Goal: Task Accomplishment & Management: Complete application form

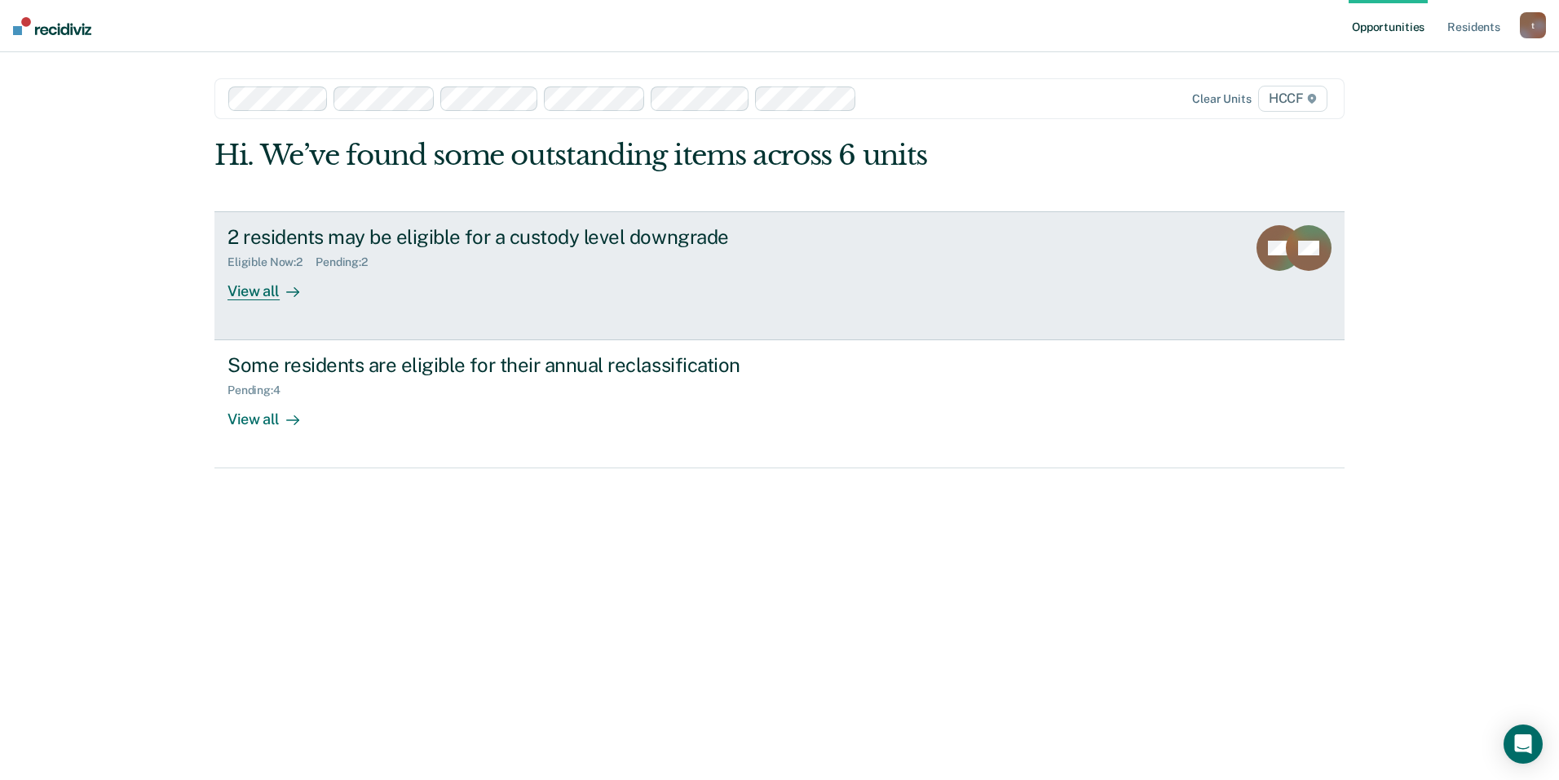
click at [374, 294] on div "2 residents may be eligible for a custody level downgrade Eligible Now : 2 Pend…" at bounding box center [534, 262] width 612 height 75
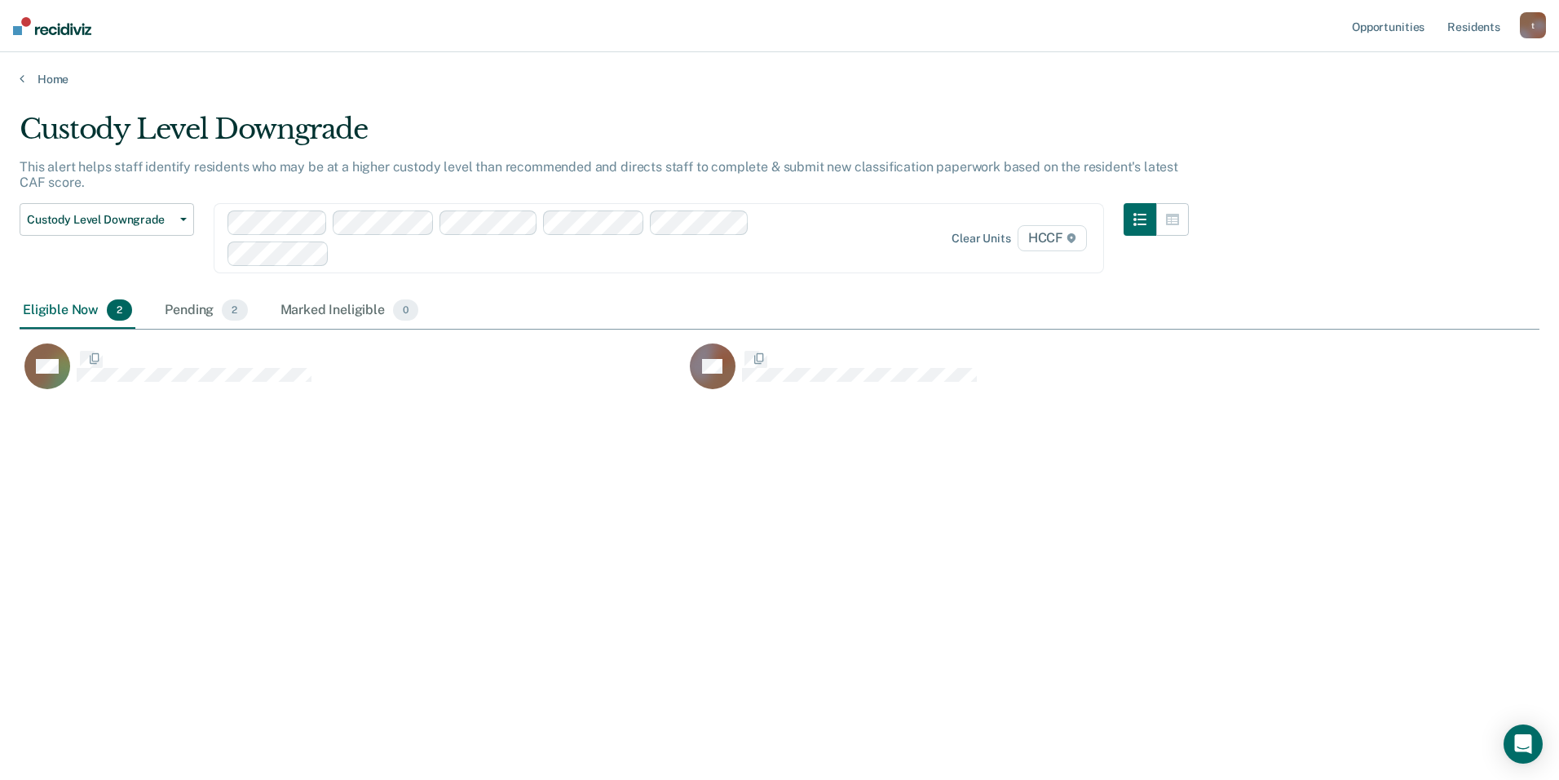
scroll to position [533, 1508]
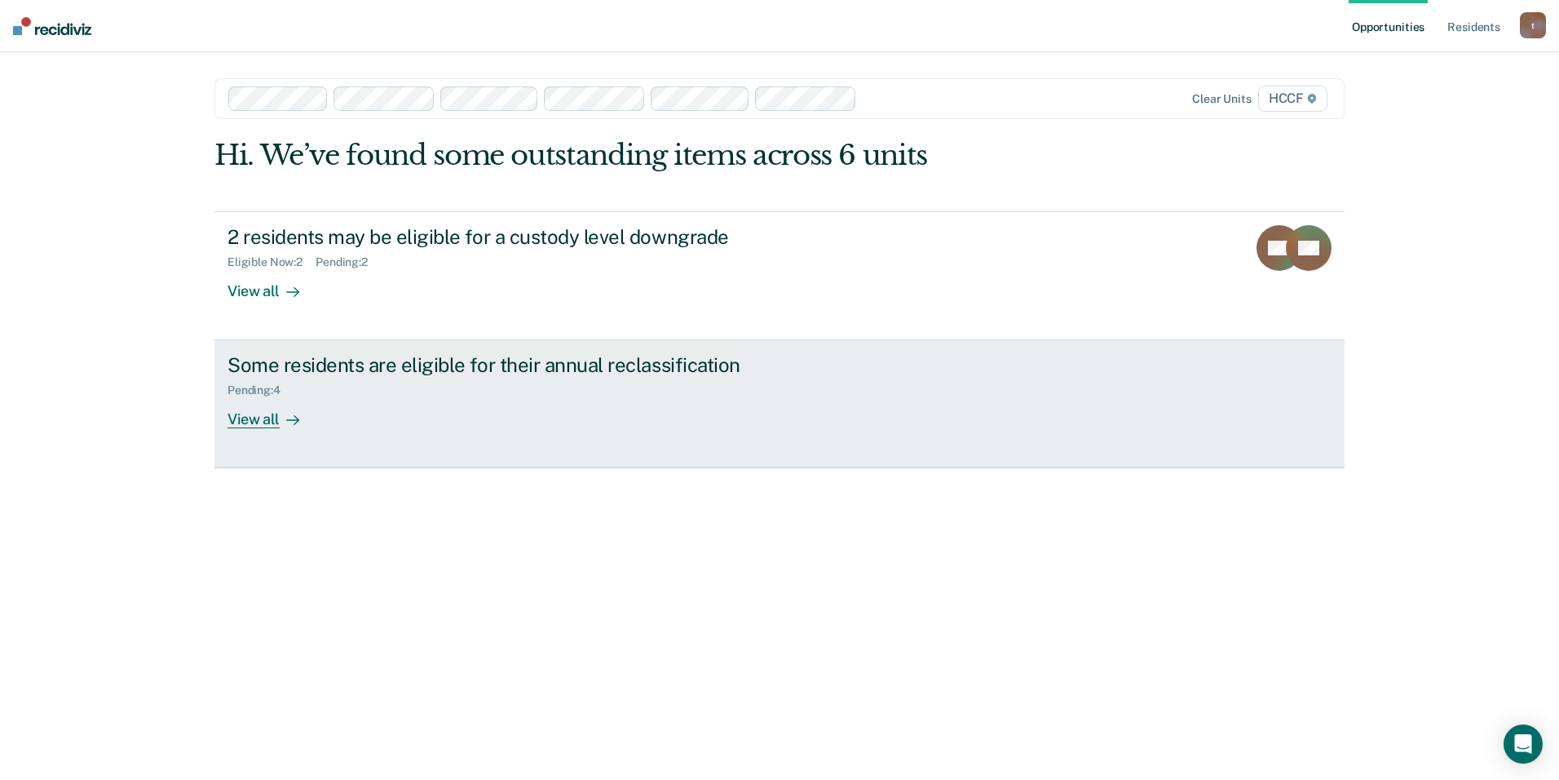
click at [469, 365] on div "Some residents are eligible for their annual reclassification" at bounding box center [514, 365] width 573 height 24
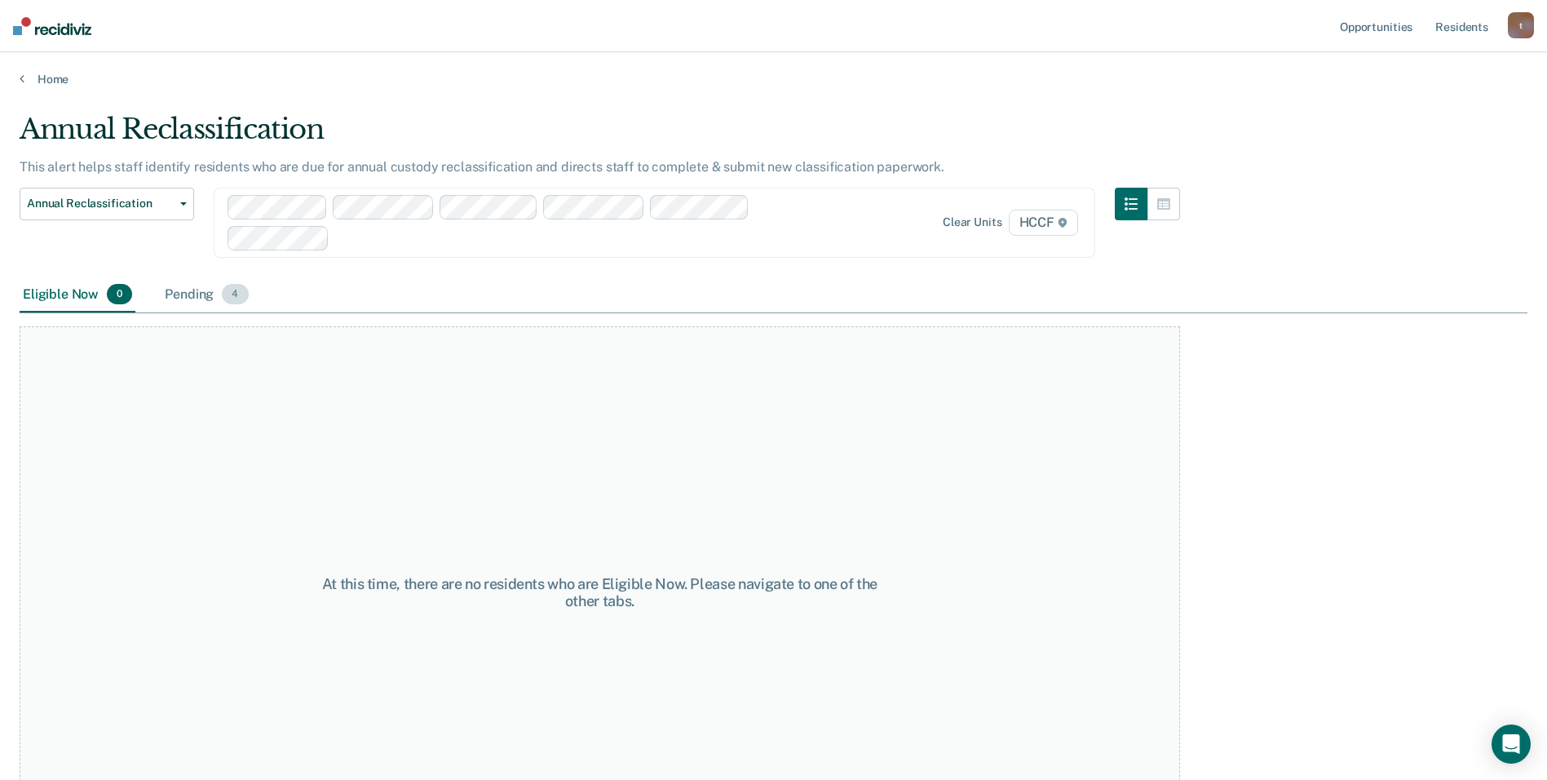
click at [190, 295] on div "Pending 4" at bounding box center [206, 295] width 90 height 36
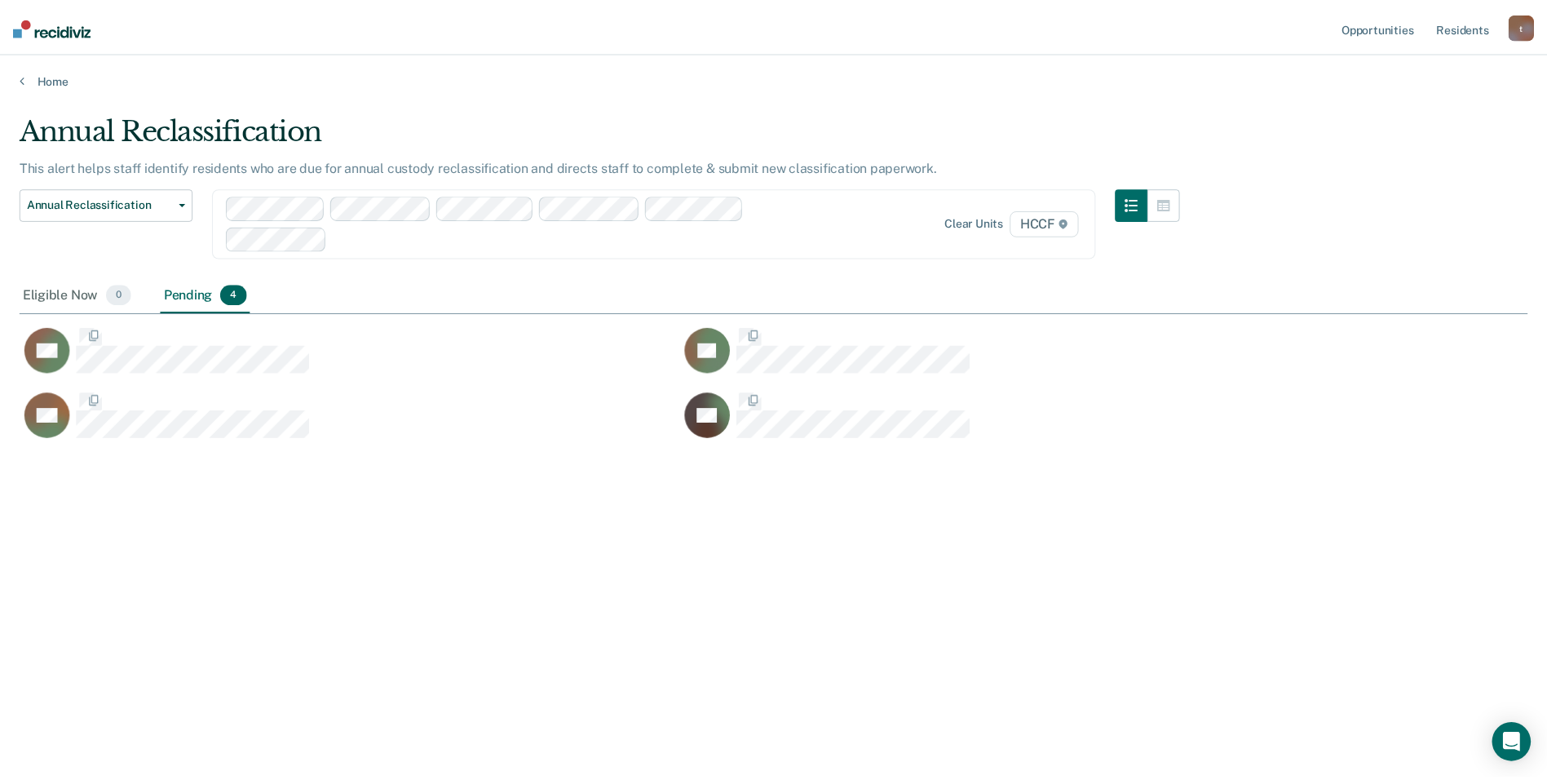
scroll to position [533, 1508]
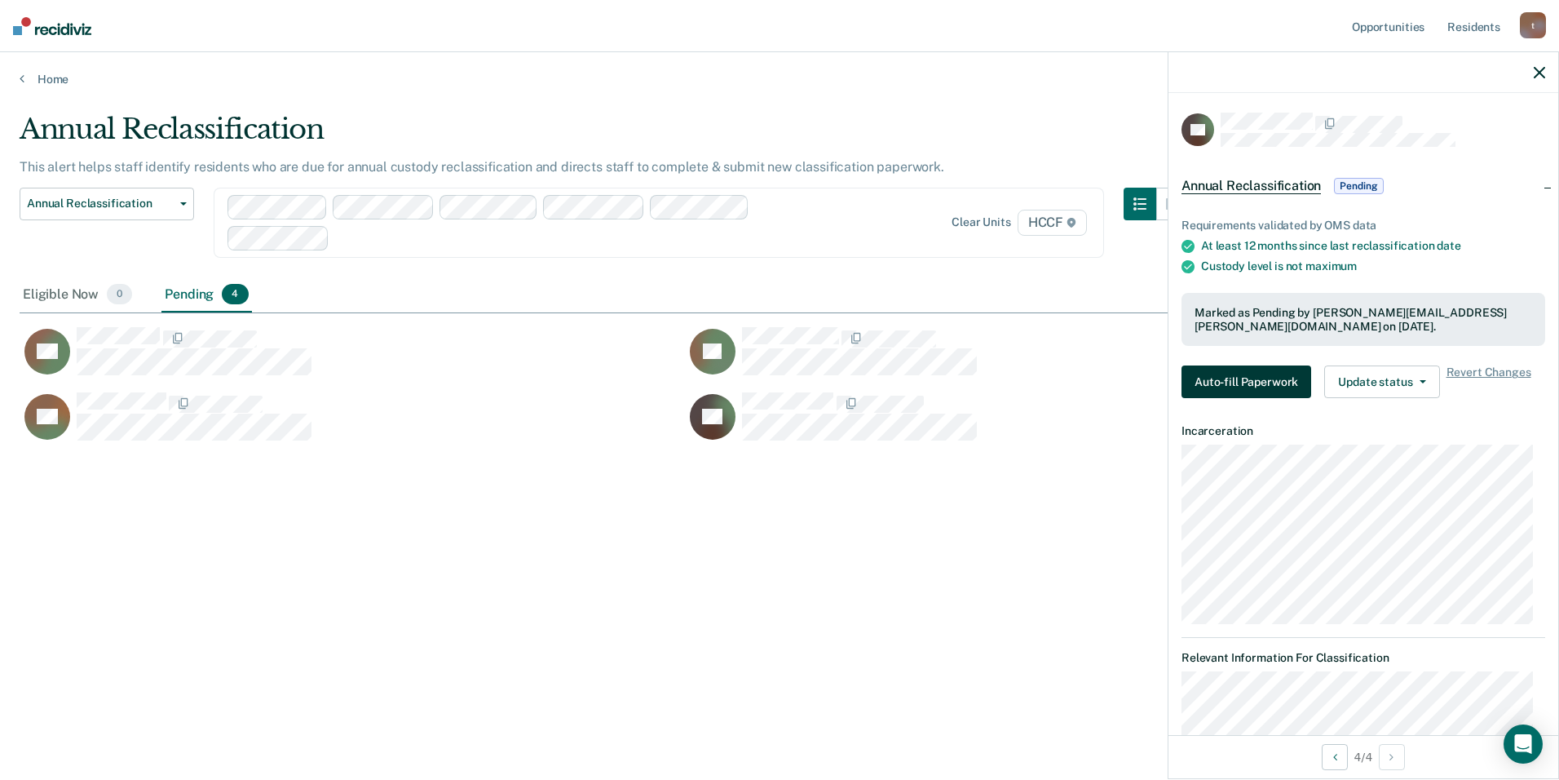
click at [1273, 380] on button "Auto-fill Paperwork" at bounding box center [1247, 381] width 130 height 33
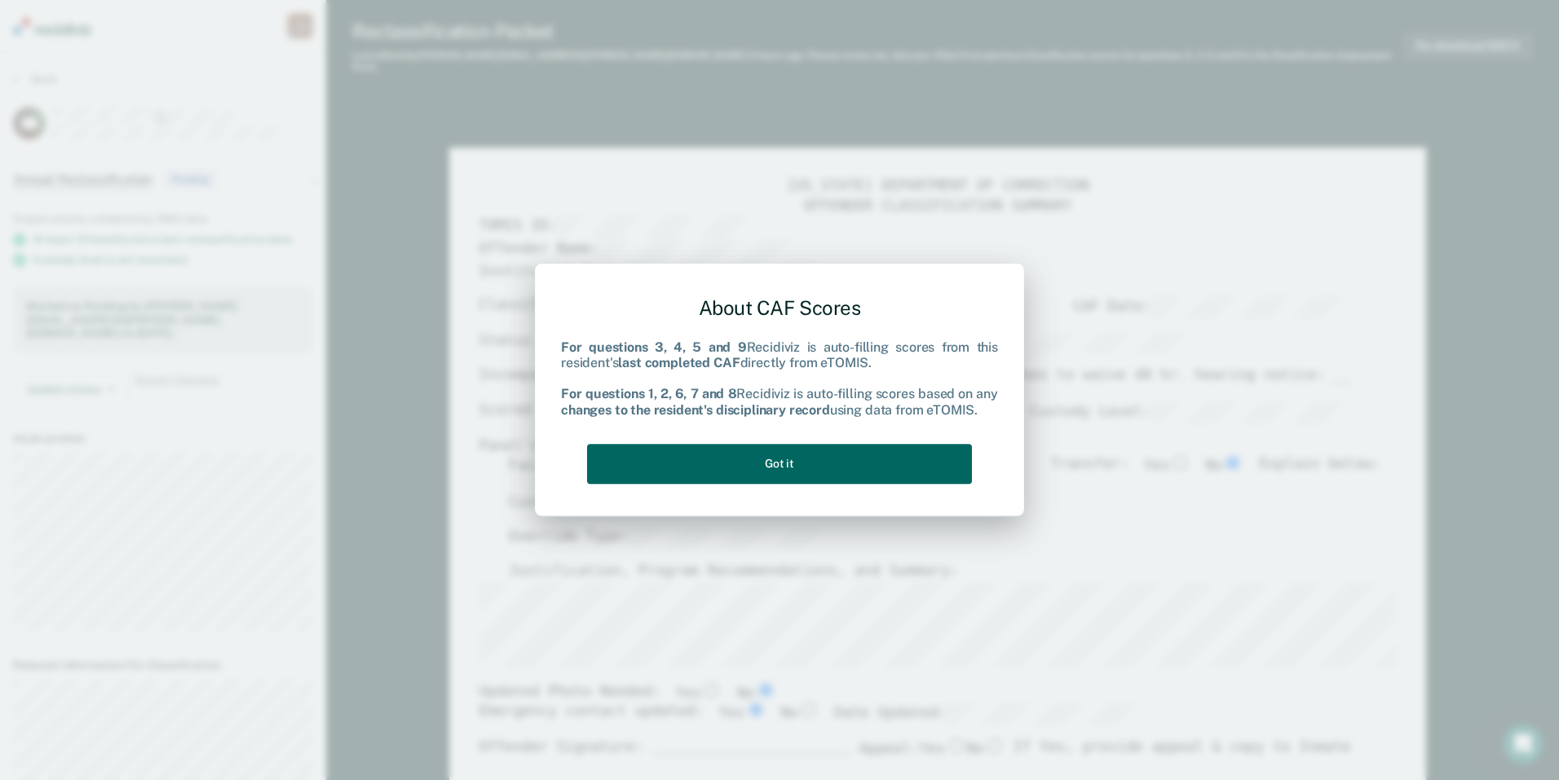
click at [799, 460] on button "Got it" at bounding box center [779, 464] width 385 height 40
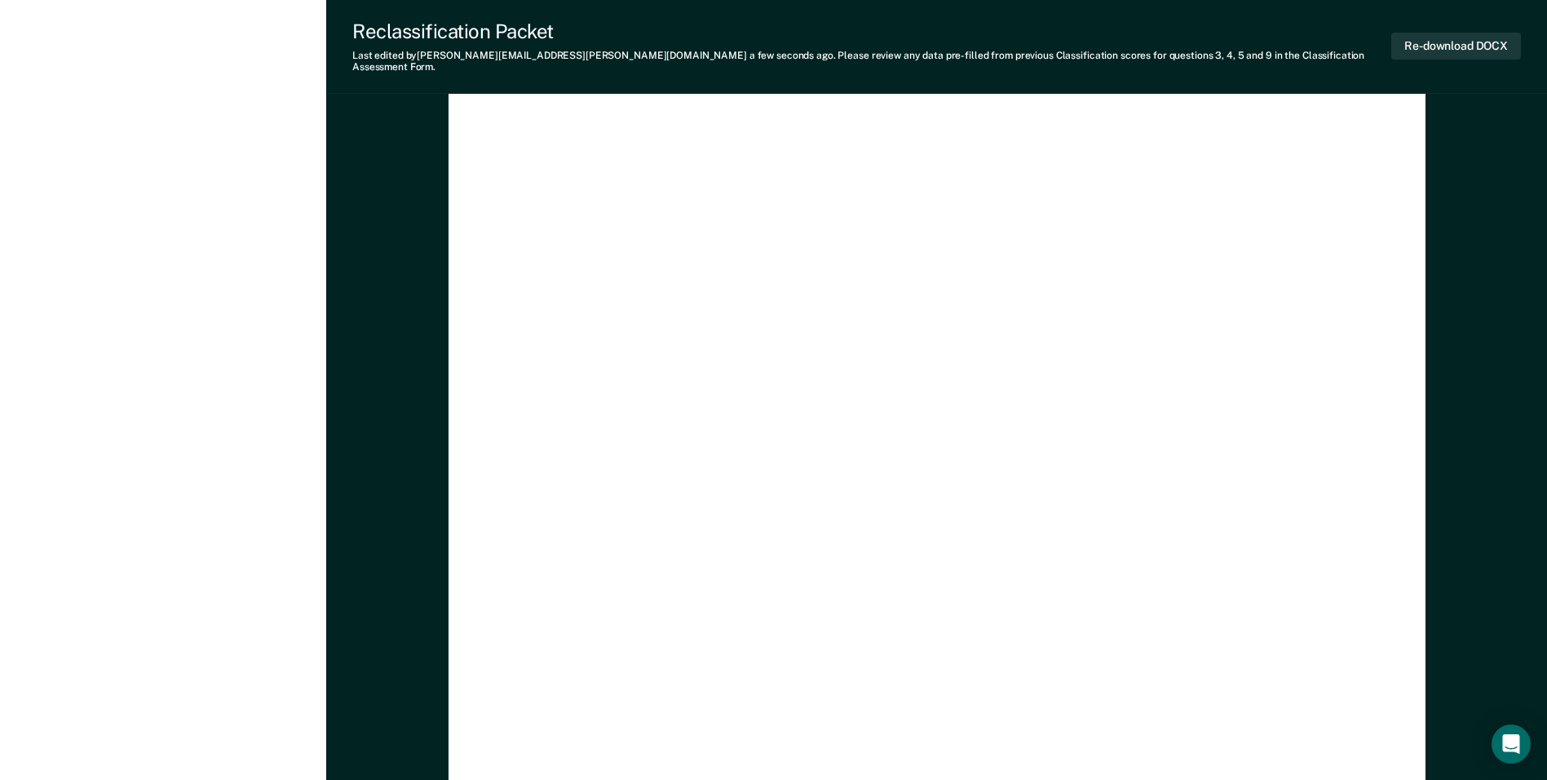
scroll to position [4731, 0]
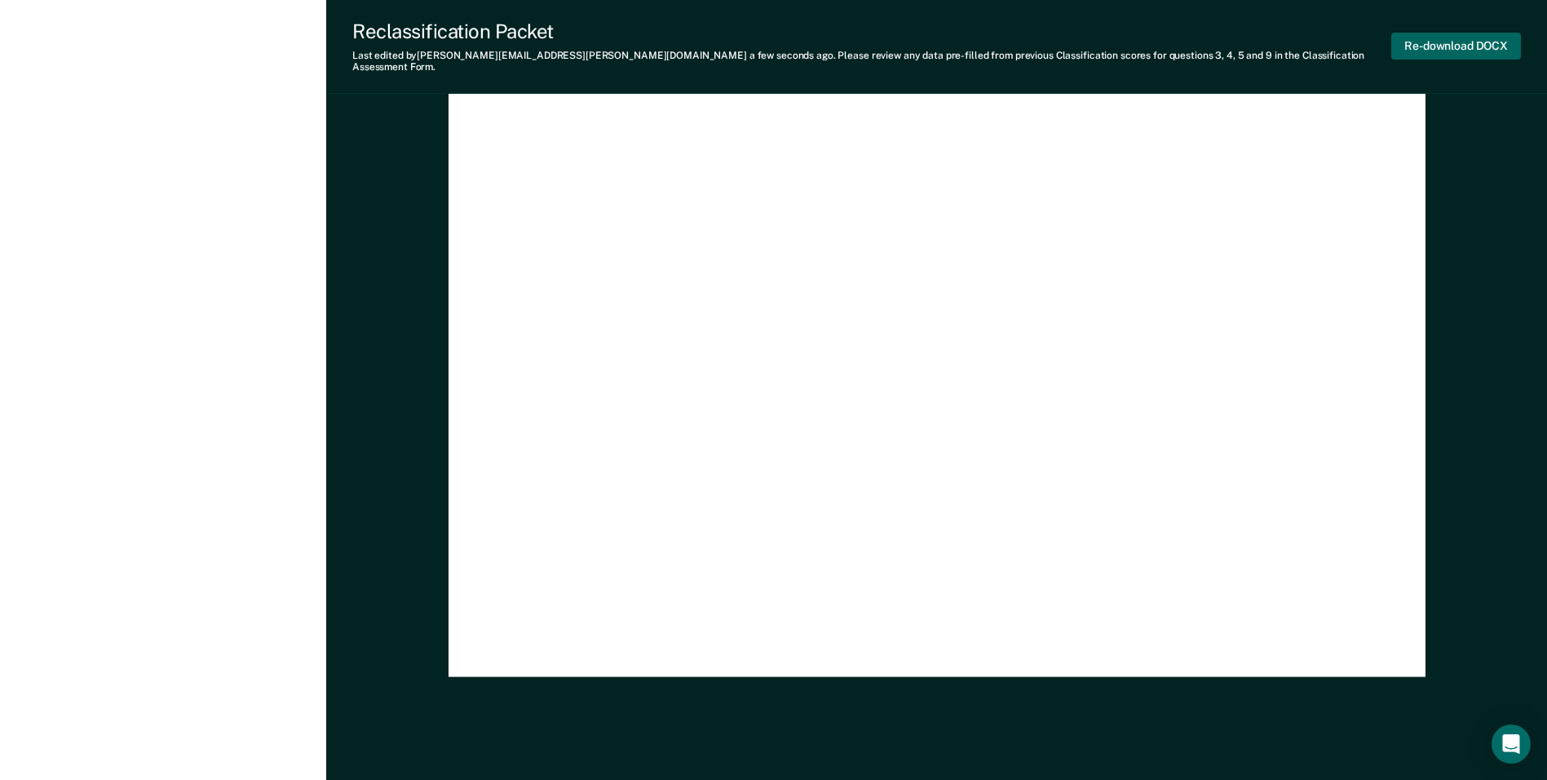
click at [1470, 36] on button "Re-download DOCX" at bounding box center [1456, 46] width 130 height 27
type textarea "x"
